Goal: Information Seeking & Learning: Learn about a topic

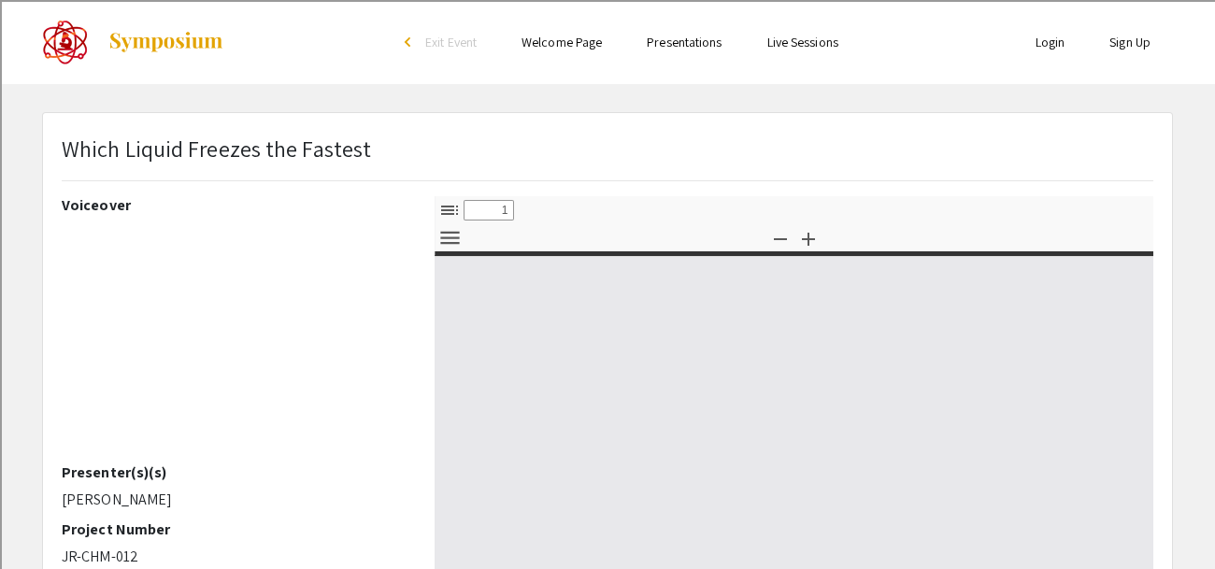
select select "custom"
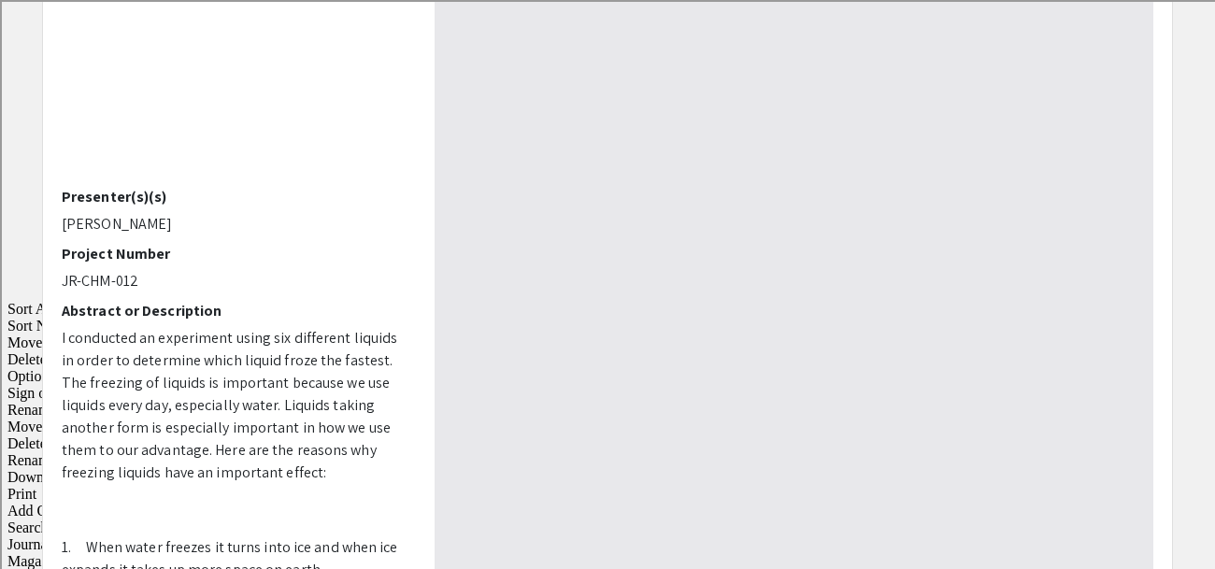
scroll to position [367, 0]
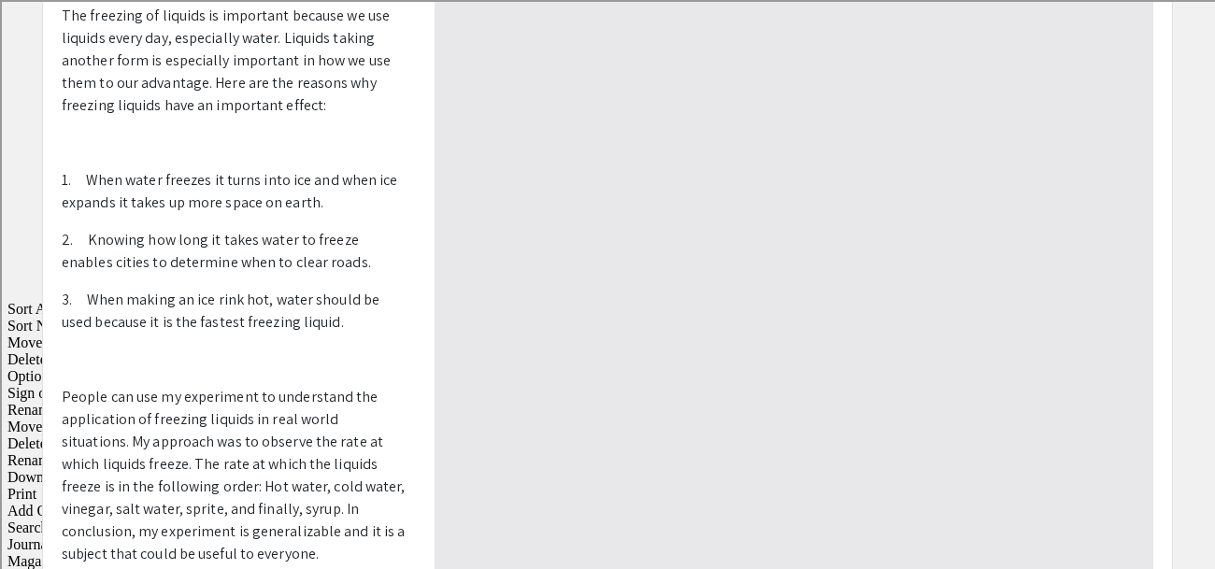
type input "0"
select select "custom"
type input "1"
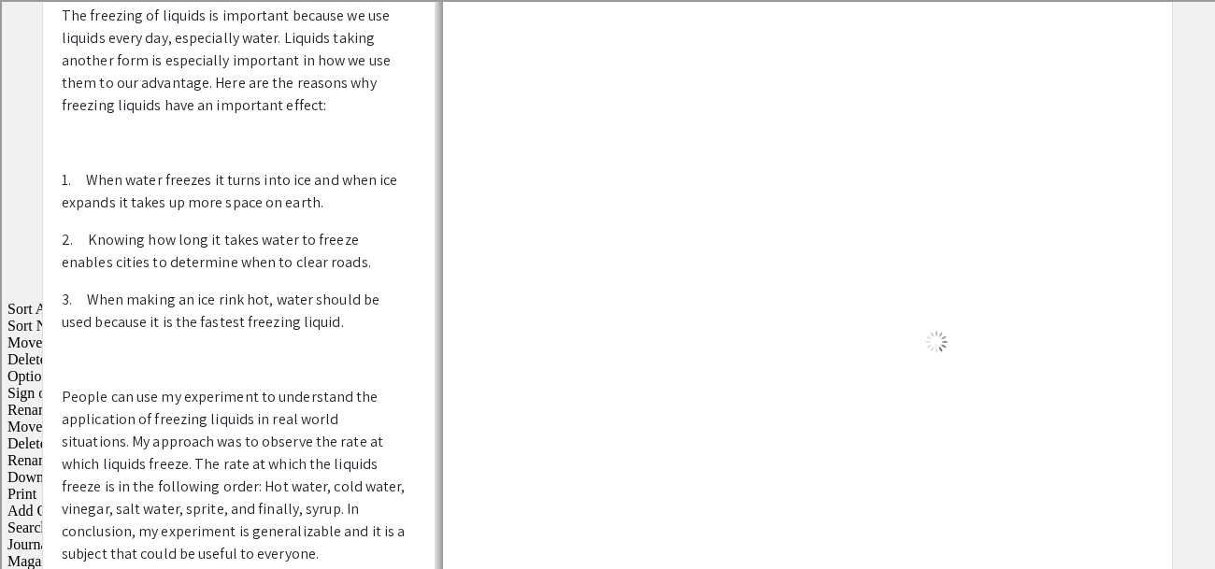
select select "auto"
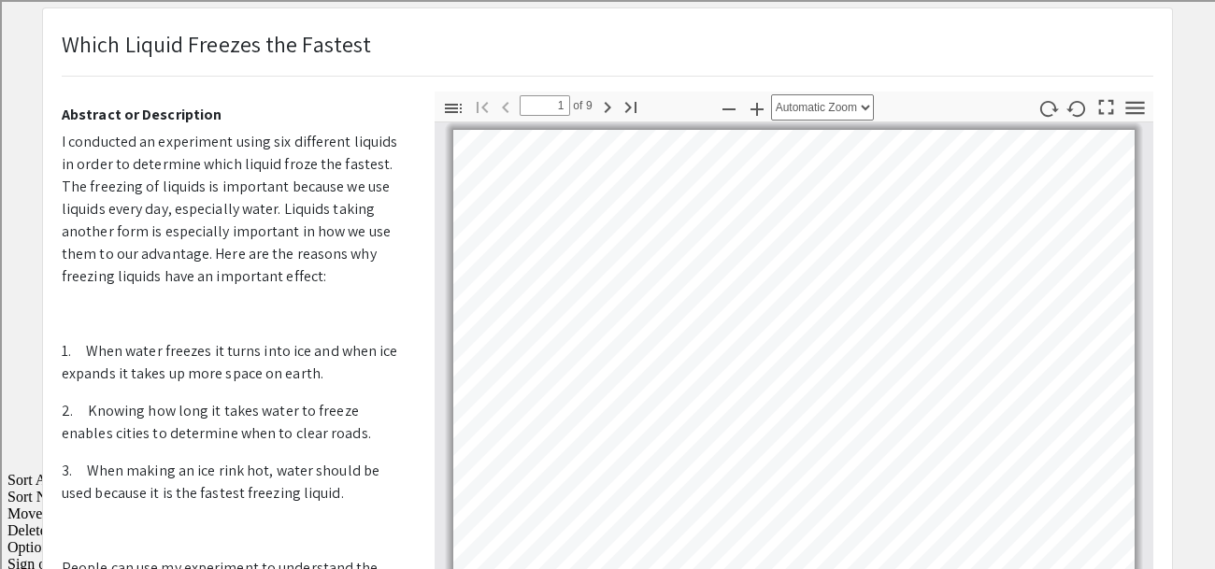
scroll to position [0, 0]
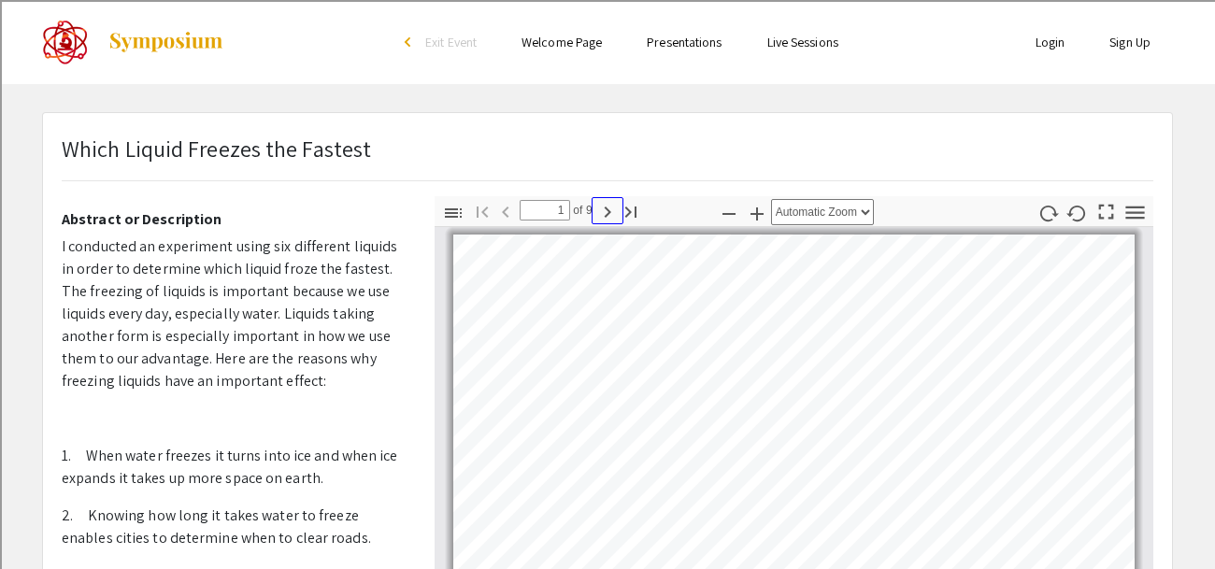
click at [608, 201] on icon "button" at bounding box center [607, 212] width 22 height 22
click at [608, 203] on icon "button" at bounding box center [607, 212] width 22 height 22
type input "3"
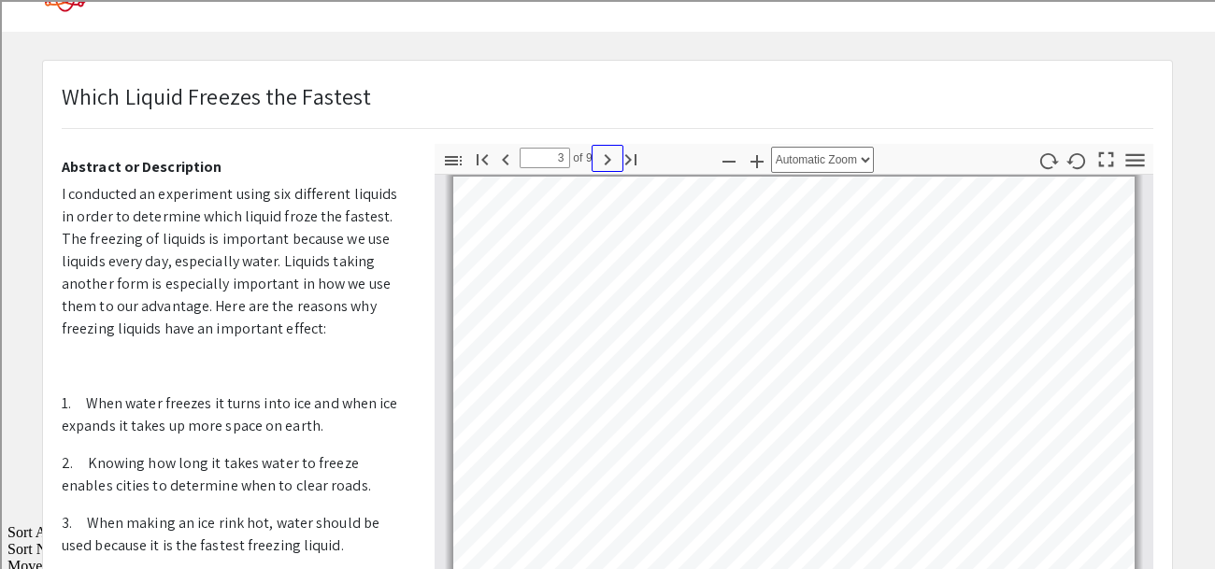
scroll to position [0, 0]
